Goal: Task Accomplishment & Management: Complete application form

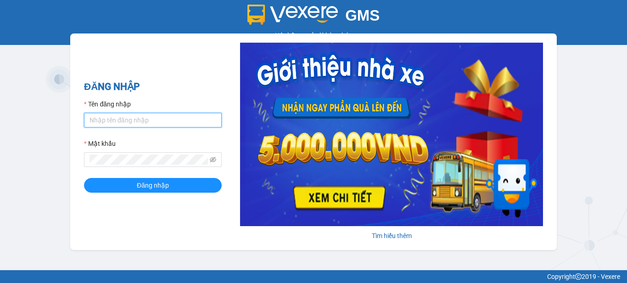
type input "vpbt1.mocthao"
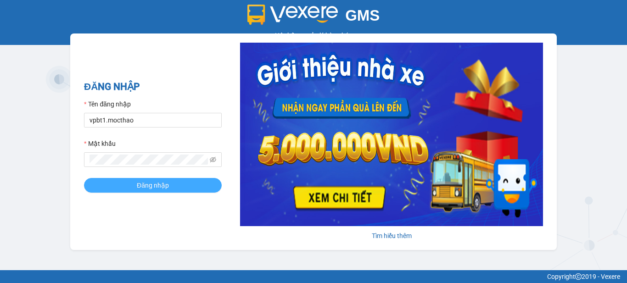
click at [175, 184] on button "Đăng nhập" at bounding box center [153, 185] width 138 height 15
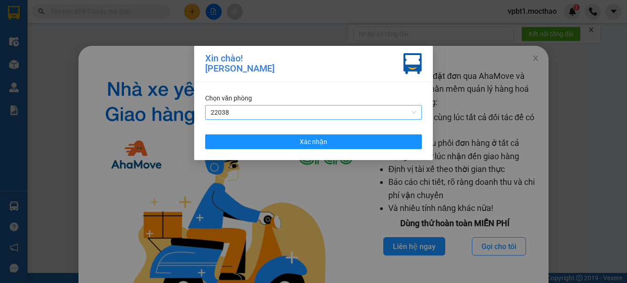
click at [237, 111] on span "22038" at bounding box center [314, 113] width 206 height 14
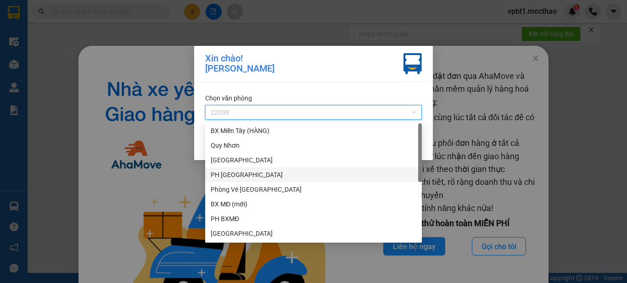
click at [234, 177] on div "PH [GEOGRAPHIC_DATA]" at bounding box center [314, 175] width 206 height 10
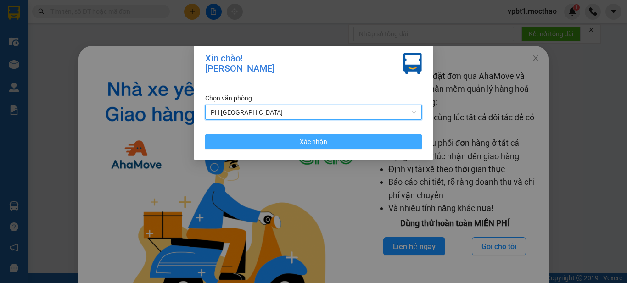
click at [311, 140] on span "Xác nhận" at bounding box center [314, 142] width 28 height 10
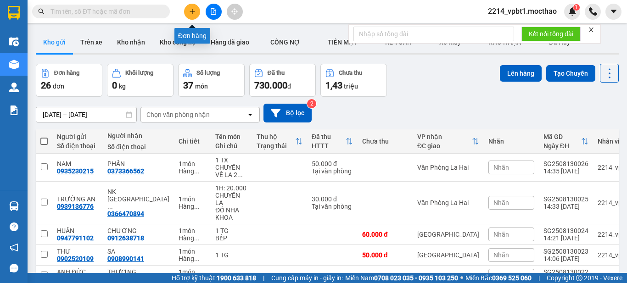
click at [195, 7] on button at bounding box center [192, 12] width 16 height 16
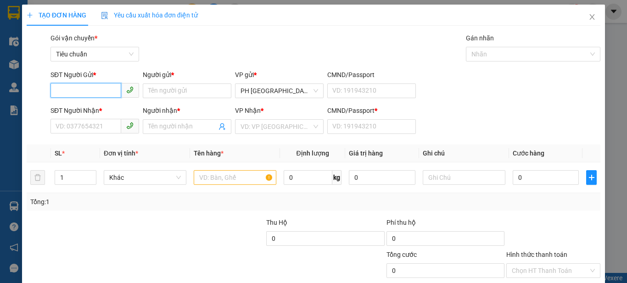
click at [106, 93] on input "SĐT Người Gửi *" at bounding box center [85, 90] width 71 height 15
type input "0523947247"
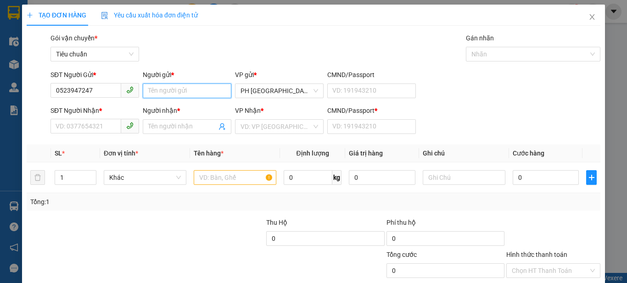
click at [156, 93] on input "Người gửi *" at bounding box center [187, 91] width 89 height 15
type input "BẢO"
click at [97, 129] on input "SĐT Người Nhận *" at bounding box center [85, 126] width 71 height 15
click at [165, 124] on input "Người nhận *" at bounding box center [182, 127] width 68 height 10
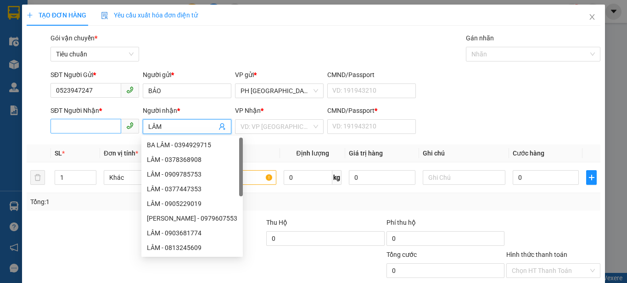
type input "LÂM"
click at [93, 132] on input "SĐT Người Nhận *" at bounding box center [85, 126] width 71 height 15
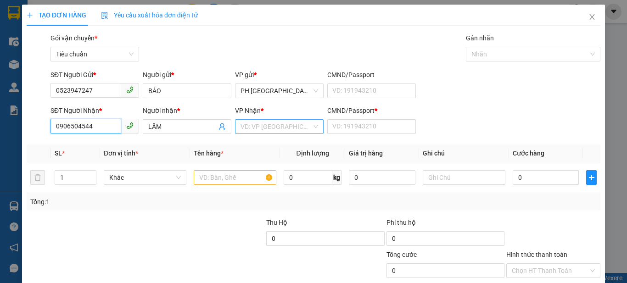
type input "0906504544"
click at [247, 125] on input "search" at bounding box center [275, 127] width 71 height 14
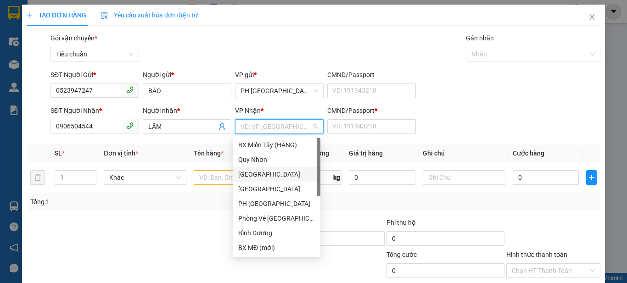
click at [251, 170] on div "[GEOGRAPHIC_DATA]" at bounding box center [276, 174] width 77 height 10
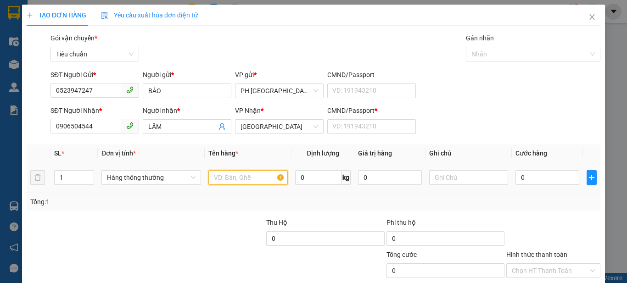
click at [217, 179] on input "text" at bounding box center [247, 177] width 79 height 15
type input "1 KIỆN"
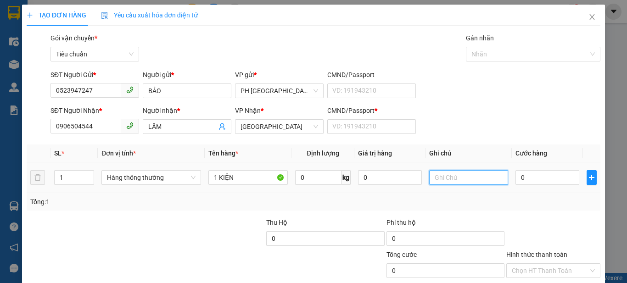
click at [464, 175] on input "text" at bounding box center [468, 177] width 79 height 15
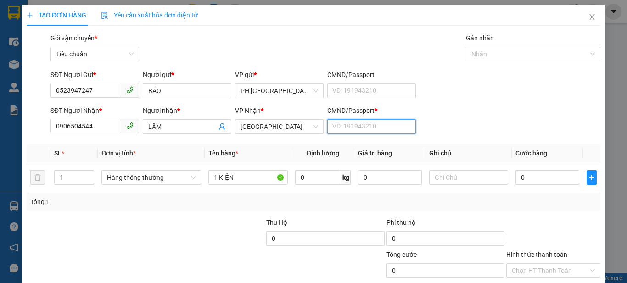
click at [369, 126] on input "CMND/Passport *" at bounding box center [371, 126] width 89 height 15
type input "1"
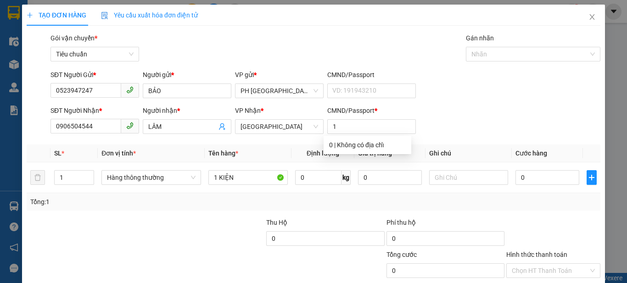
click at [497, 112] on div "SĐT Người Nhận * 0906504544 Người nhận * LÂM VP Nhận * Tuy Hòa CMND/Passport * 1" at bounding box center [325, 122] width 553 height 32
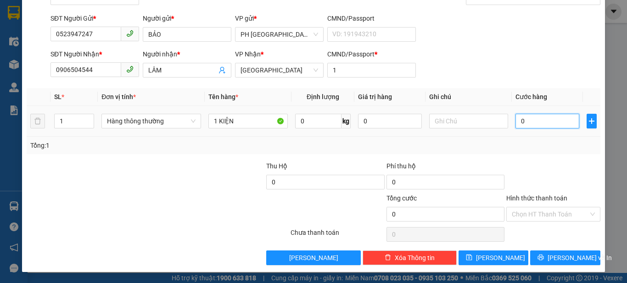
click at [548, 125] on input "0" at bounding box center [546, 121] width 63 height 15
type input "3"
type input "30"
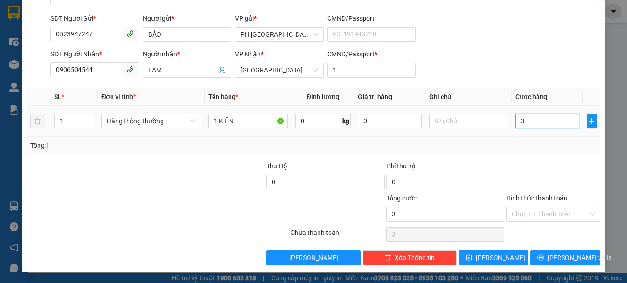
type input "30"
type input "30.000"
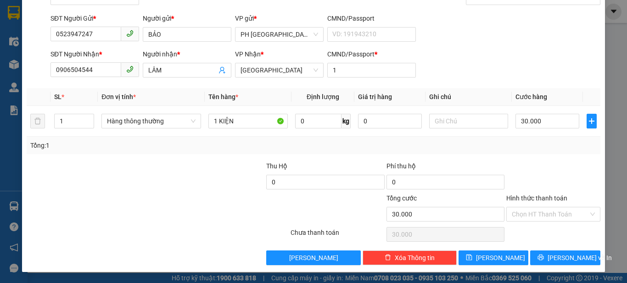
click at [554, 161] on div at bounding box center [553, 177] width 96 height 32
click at [560, 256] on span "[PERSON_NAME] và In" at bounding box center [579, 258] width 64 height 10
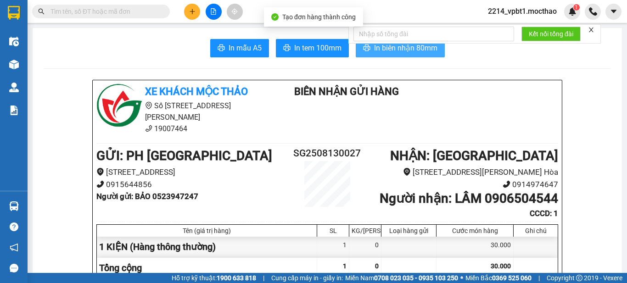
click at [407, 54] on button "In biên nhận 80mm" at bounding box center [400, 48] width 89 height 18
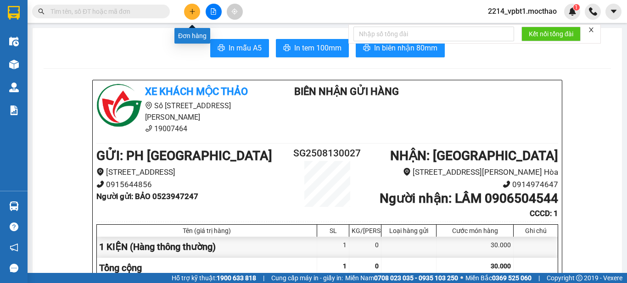
click at [194, 6] on button at bounding box center [192, 12] width 16 height 16
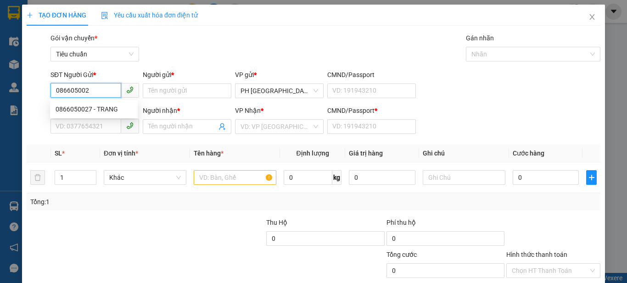
type input "0866050027"
click at [128, 104] on div "0866050027 - TRANG" at bounding box center [94, 109] width 88 height 15
type input "TRANG"
type input "0335770512"
type input "HƯƠNG"
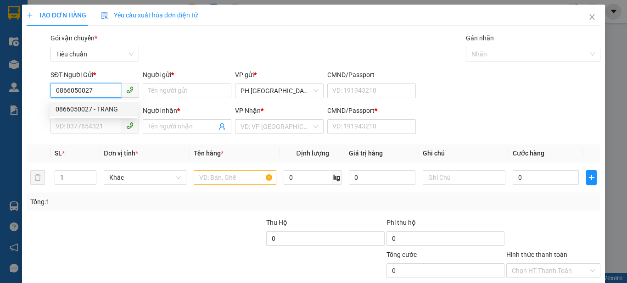
type input "1"
type input "30.000"
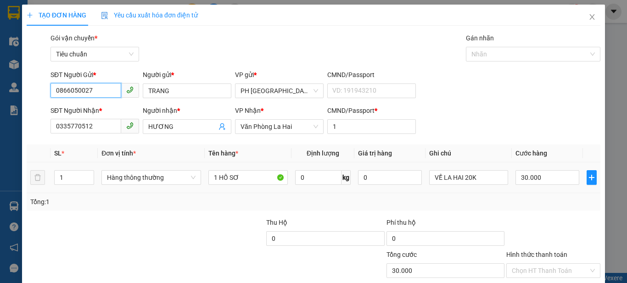
scroll to position [56, 0]
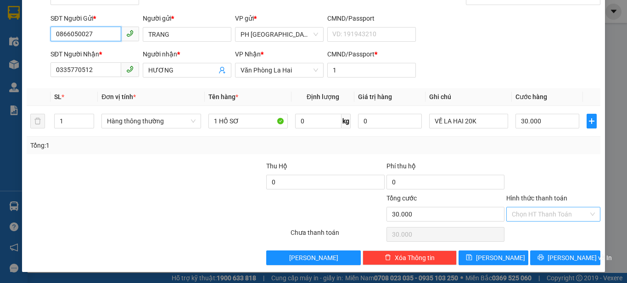
type input "0866050027"
click at [526, 216] on input "Hình thức thanh toán" at bounding box center [550, 214] width 77 height 14
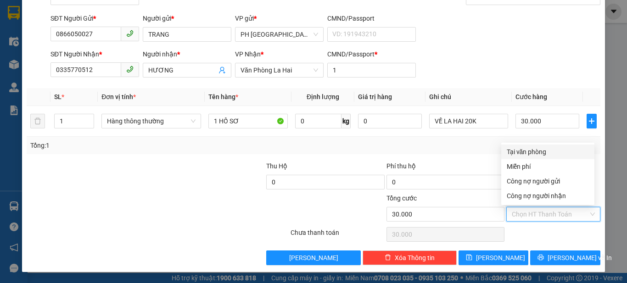
click at [524, 148] on div "Tại văn phòng" at bounding box center [548, 152] width 82 height 10
type input "0"
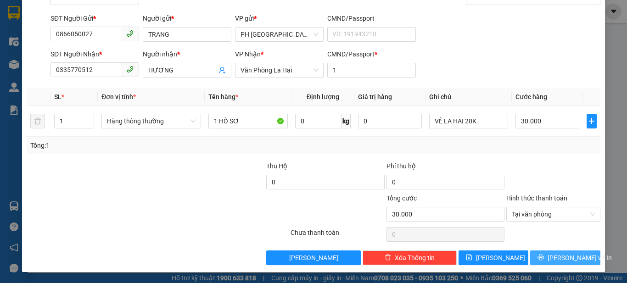
click at [531, 254] on button "[PERSON_NAME] và In" at bounding box center [565, 258] width 70 height 15
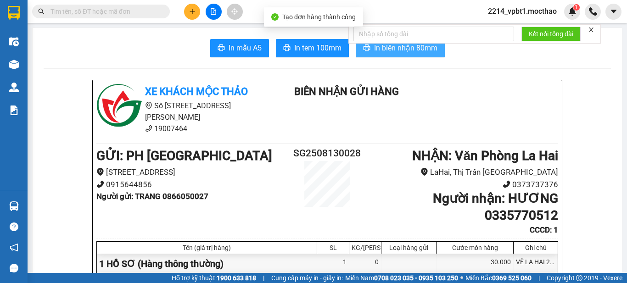
click at [387, 51] on span "In biên nhận 80mm" at bounding box center [405, 47] width 63 height 11
